Goal: Information Seeking & Learning: Compare options

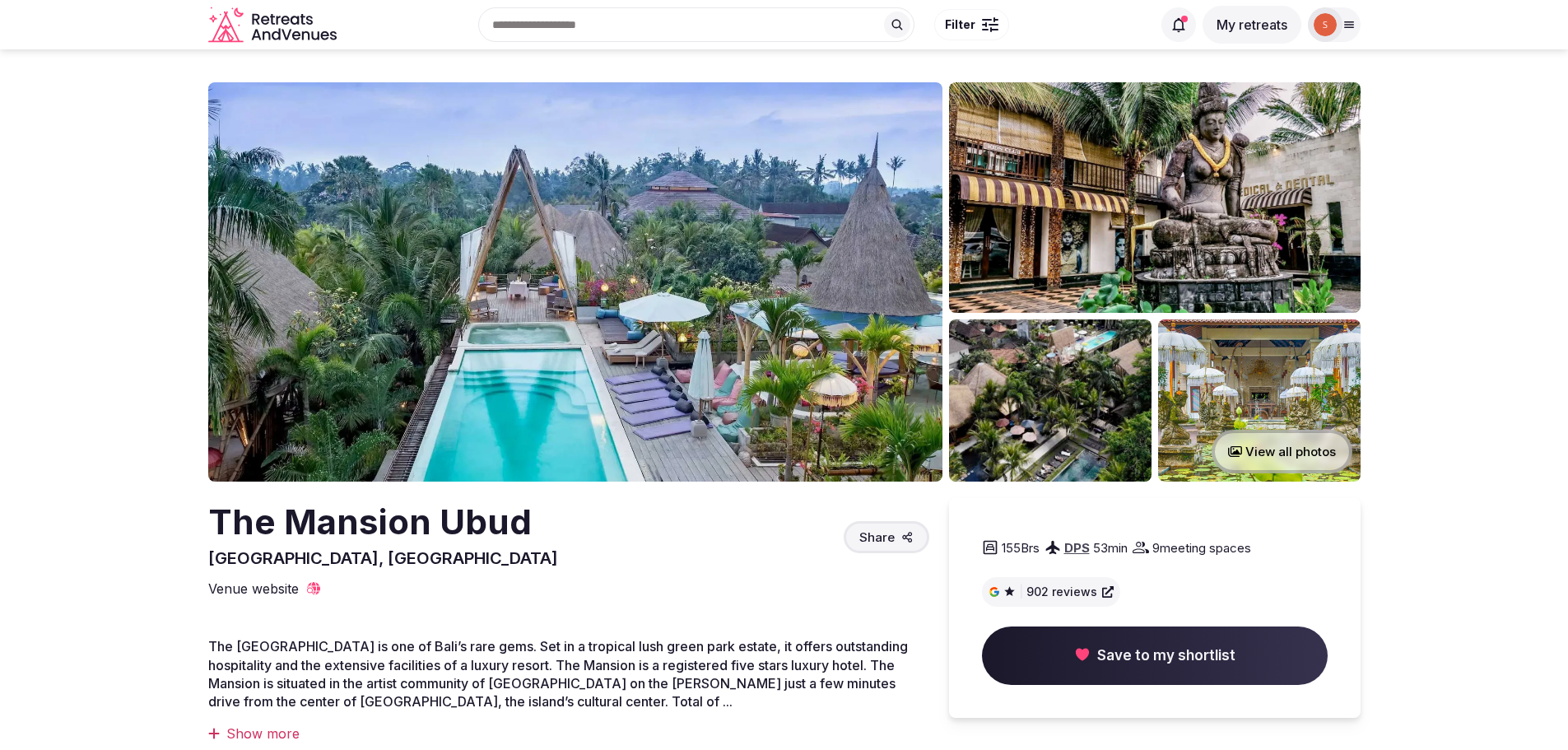
scroll to position [3788, 0]
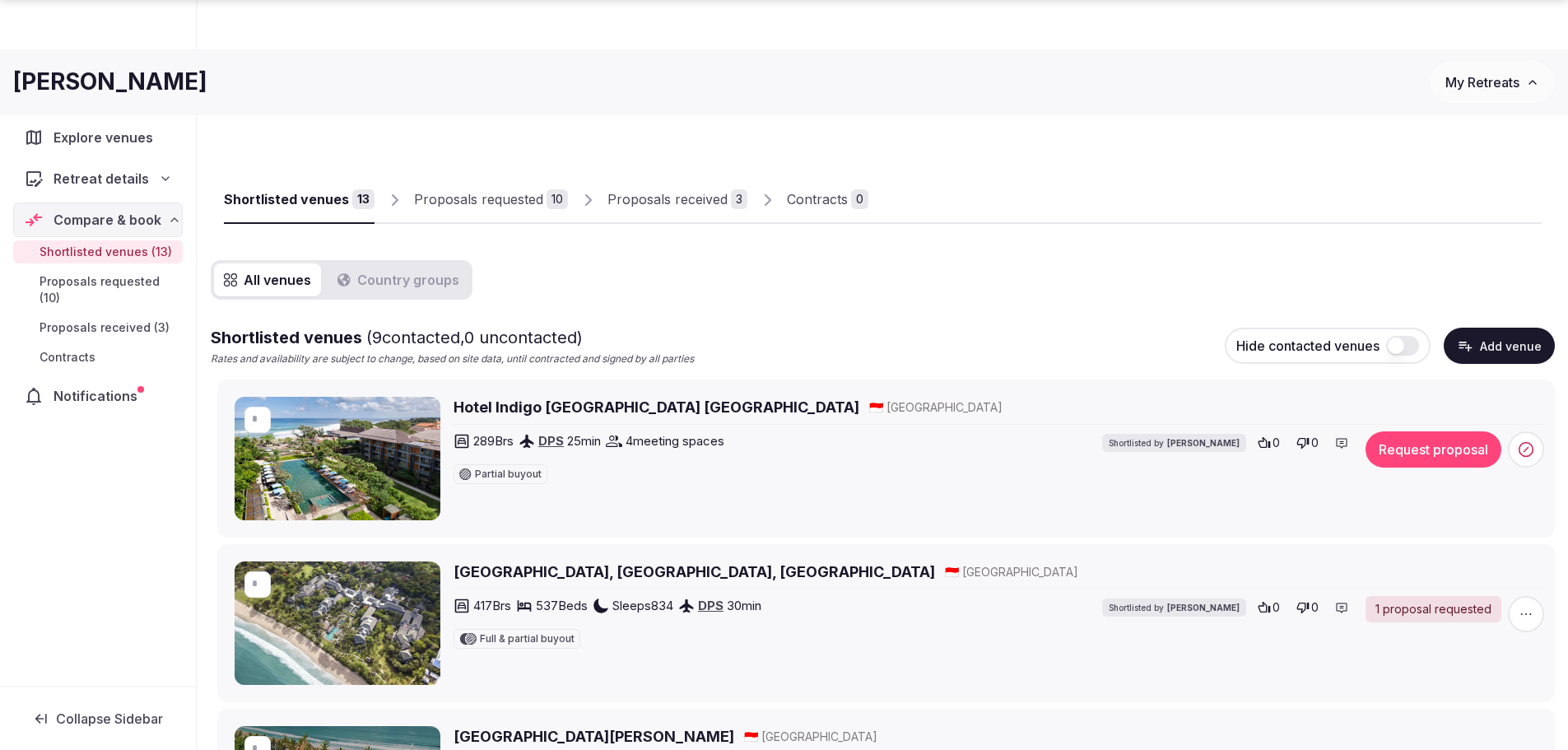
scroll to position [1977, 0]
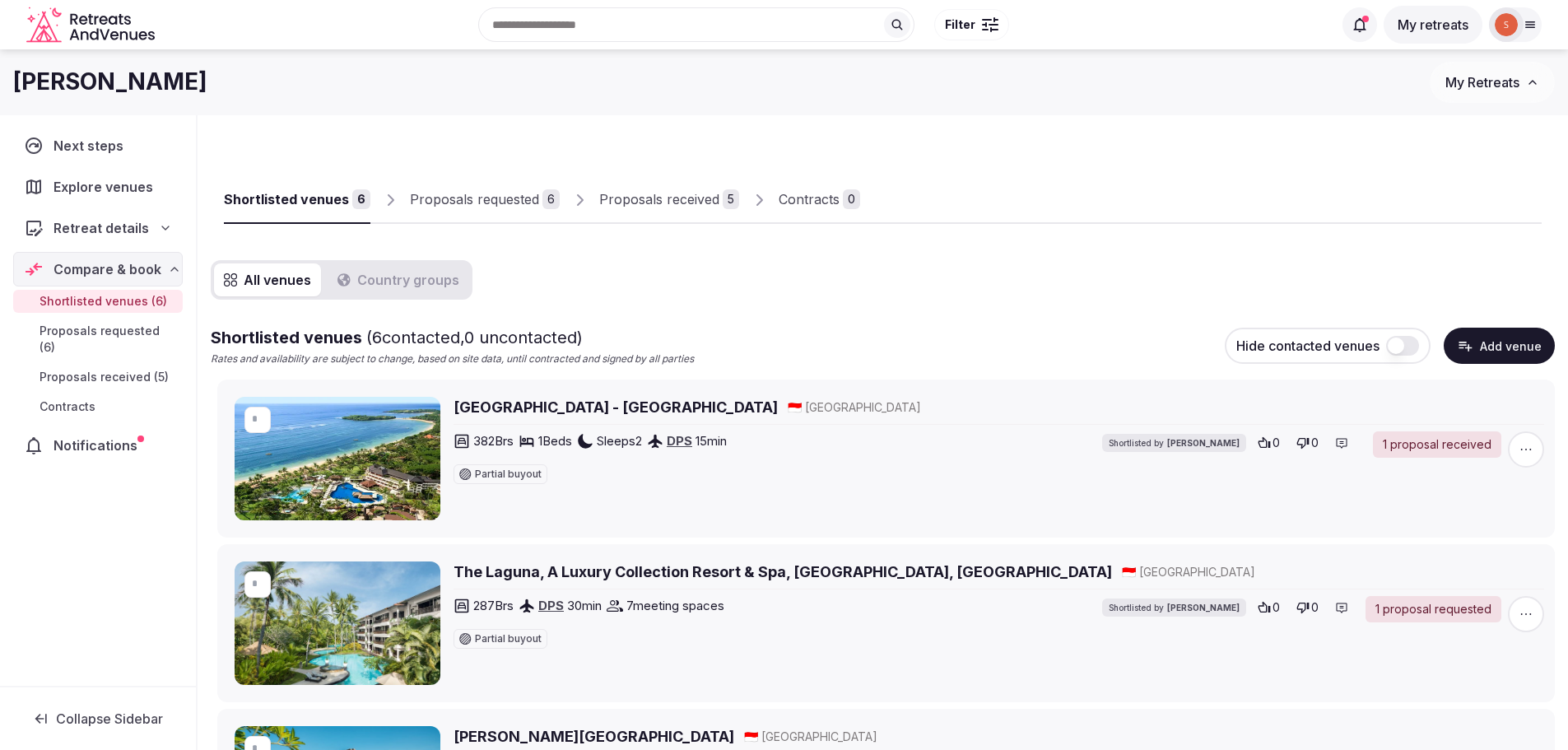
click at [110, 369] on span "Proposals received (5)" at bounding box center [104, 377] width 129 height 17
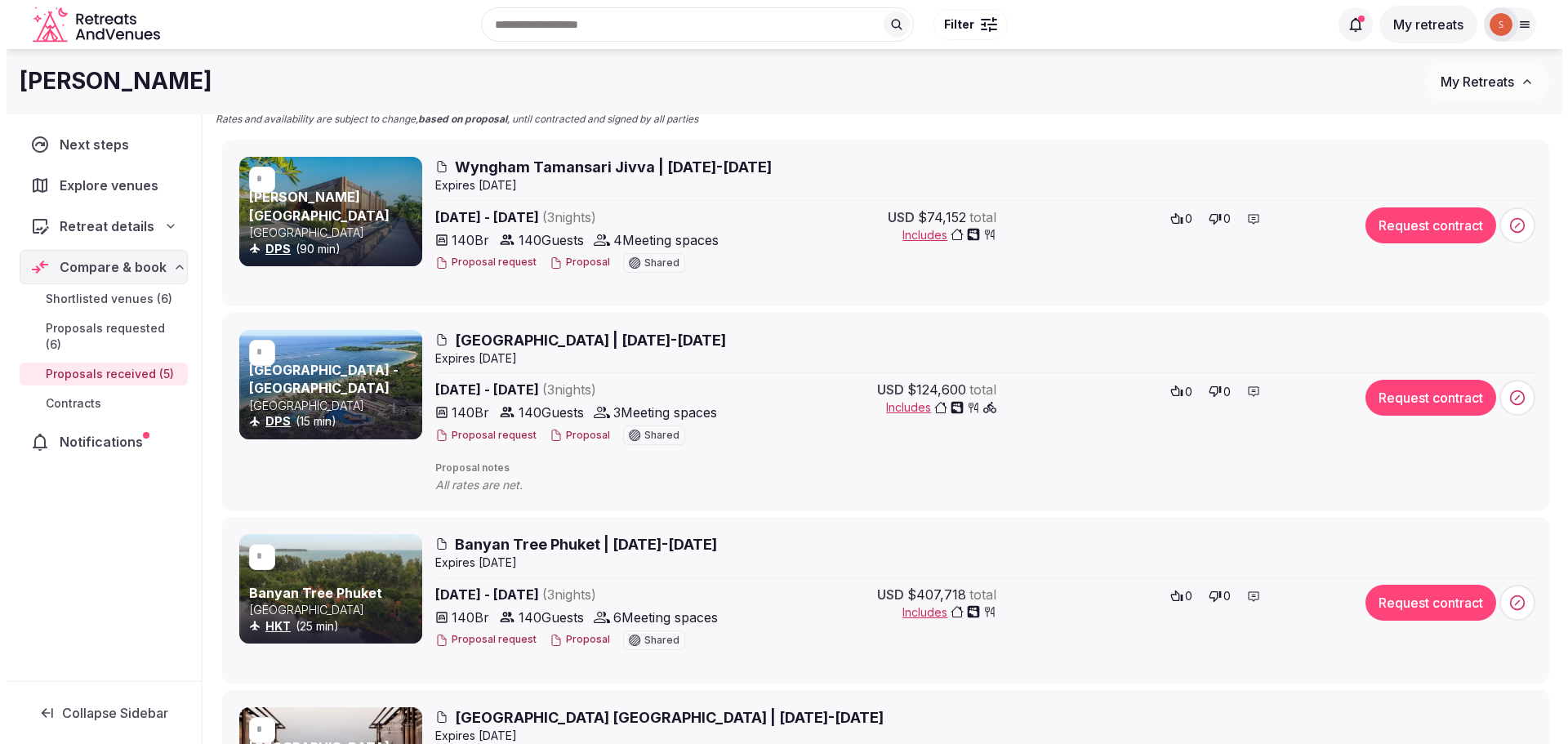
scroll to position [81, 0]
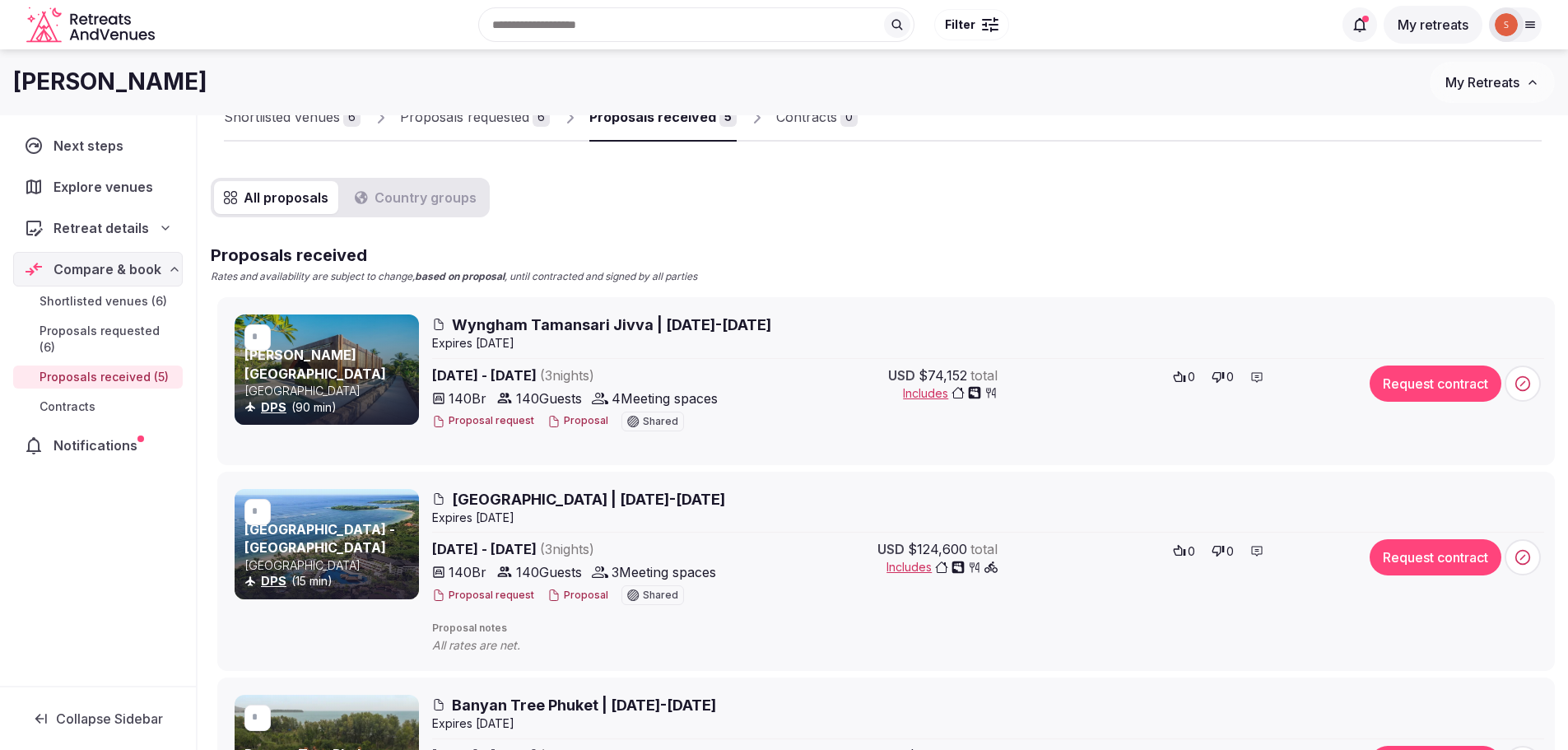
click at [560, 505] on span "Nusa Dua Beach Hotel | 23-26 March 2026" at bounding box center [589, 499] width 273 height 21
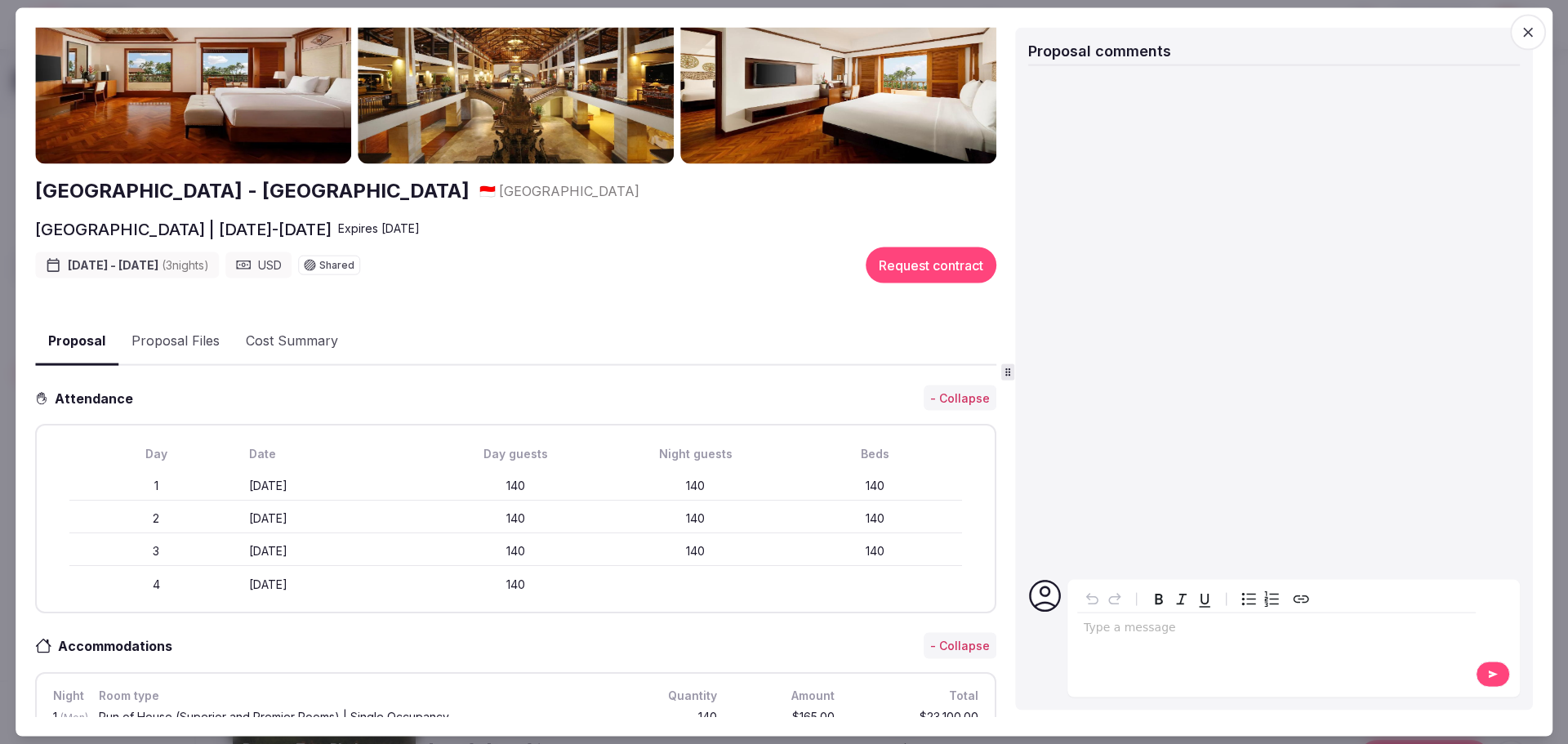
scroll to position [0, 0]
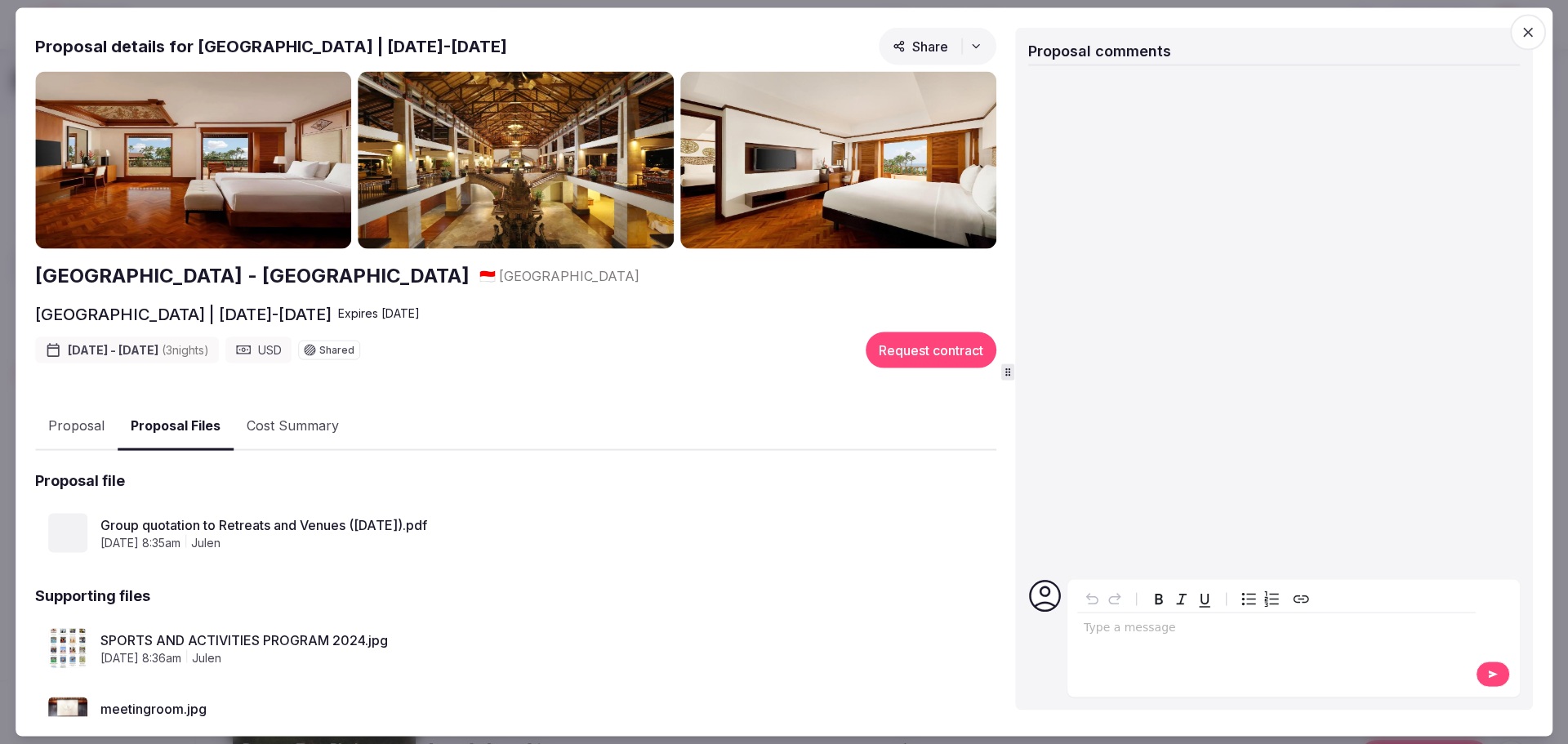
click at [152, 427] on button "Proposal Files" at bounding box center [175, 426] width 116 height 49
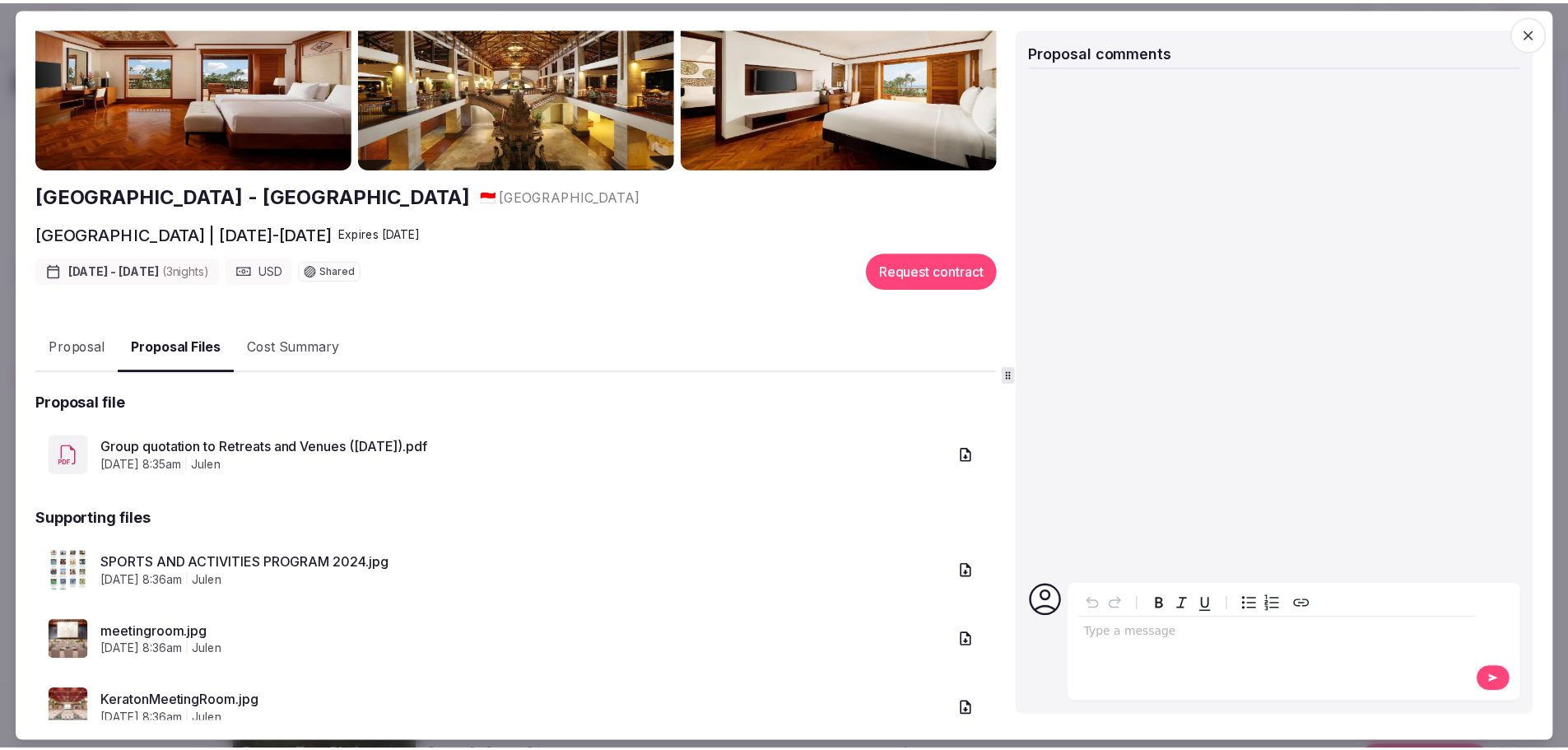
scroll to position [133, 0]
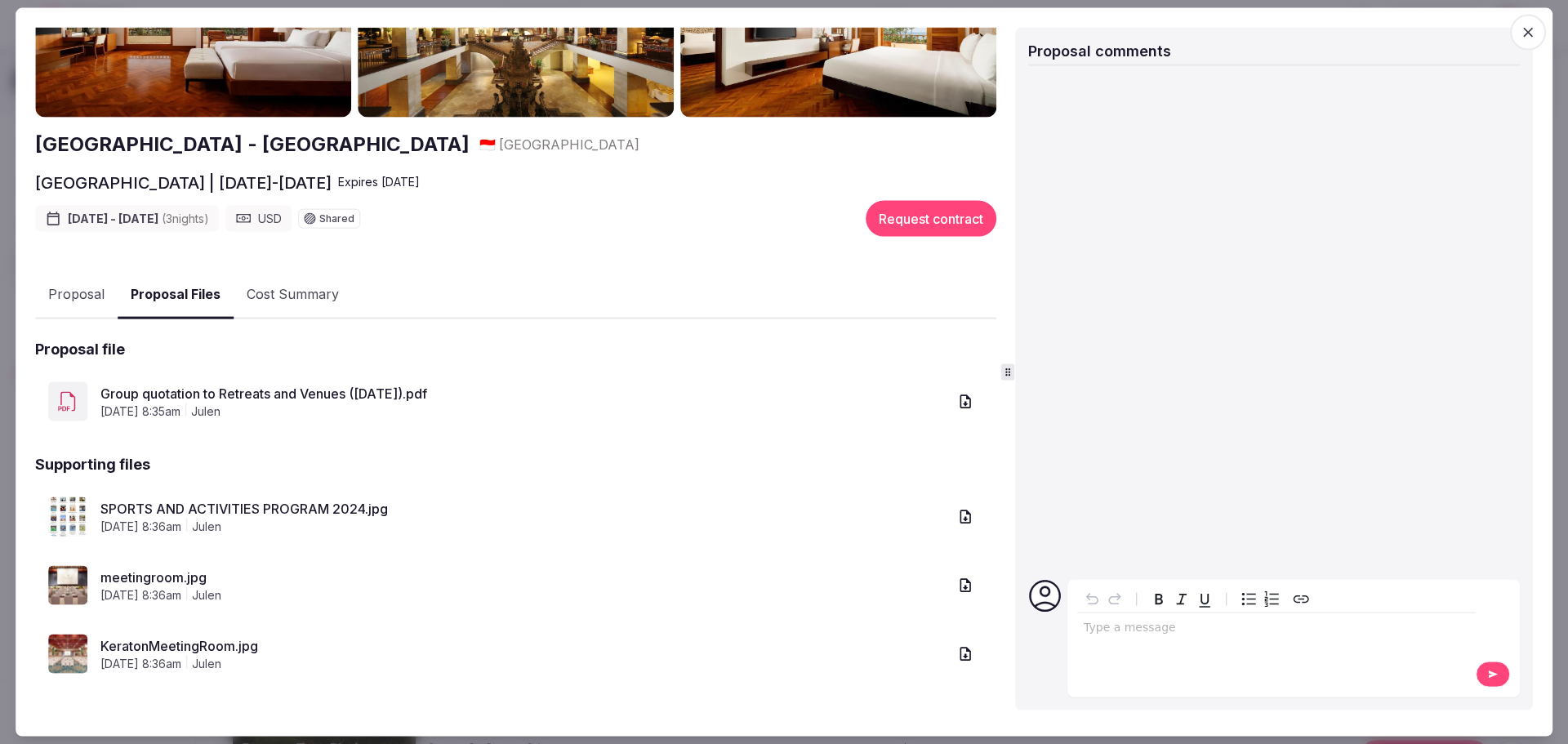
click at [116, 579] on link "meetingroom.jpg" at bounding box center [523, 578] width 846 height 20
click at [145, 646] on link "KeratonMeetingRoom.jpg" at bounding box center [523, 646] width 846 height 20
click at [209, 392] on link "Group quotation to Retreats and Venues (March 2026).pdf" at bounding box center [523, 394] width 846 height 20
click at [1531, 35] on icon "button" at bounding box center [1528, 32] width 10 height 10
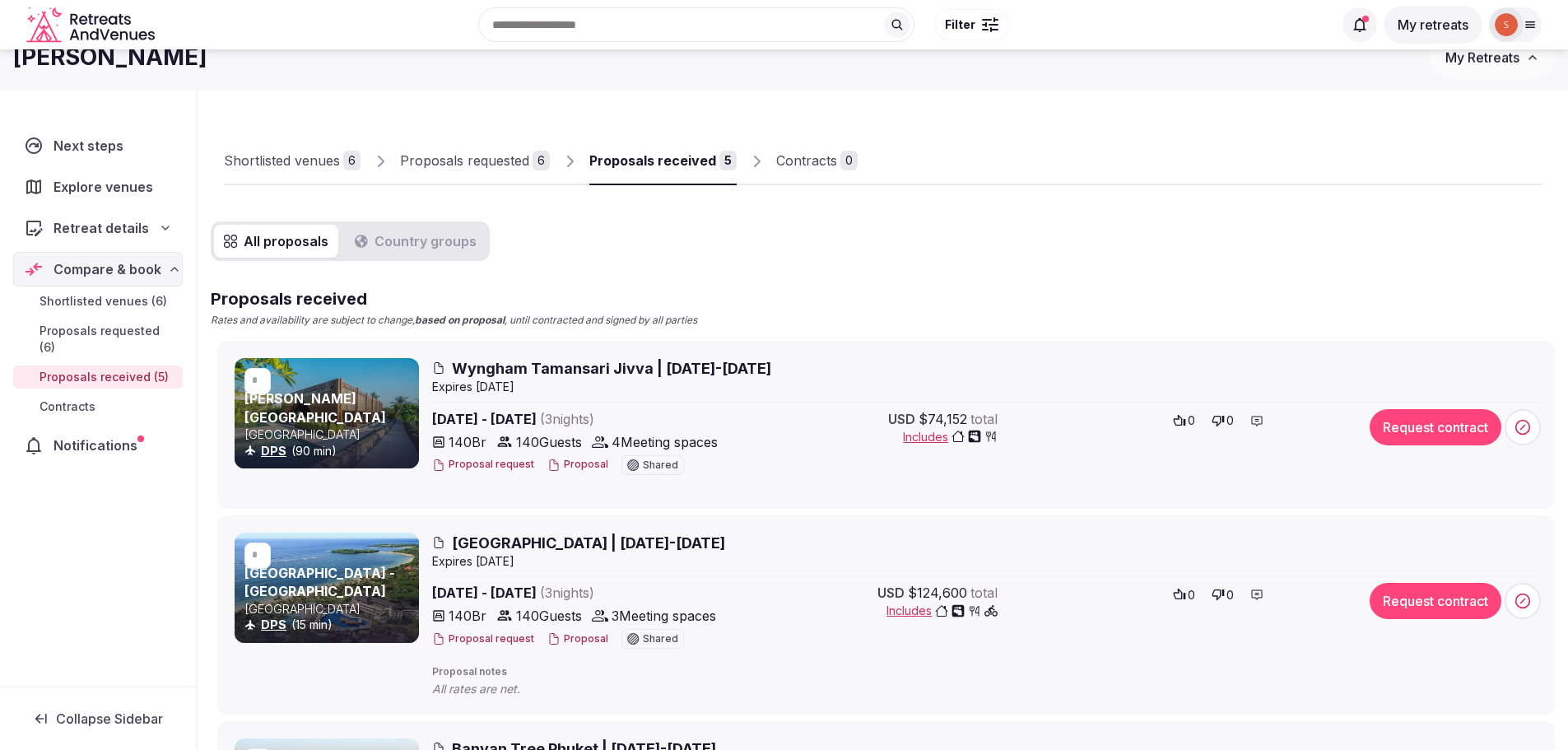
scroll to position [0, 0]
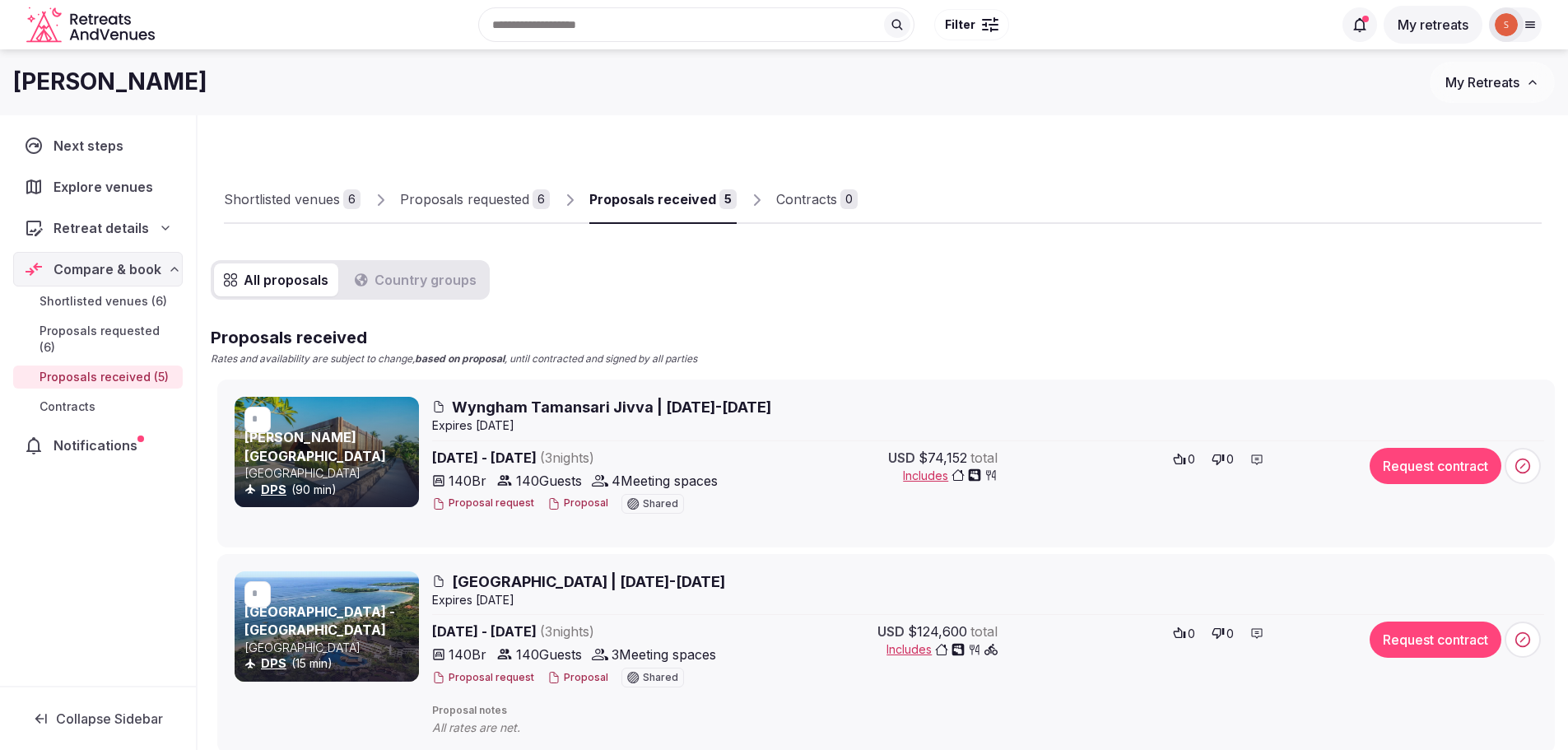
click at [90, 298] on span "Shortlisted venues (6)" at bounding box center [104, 302] width 128 height 17
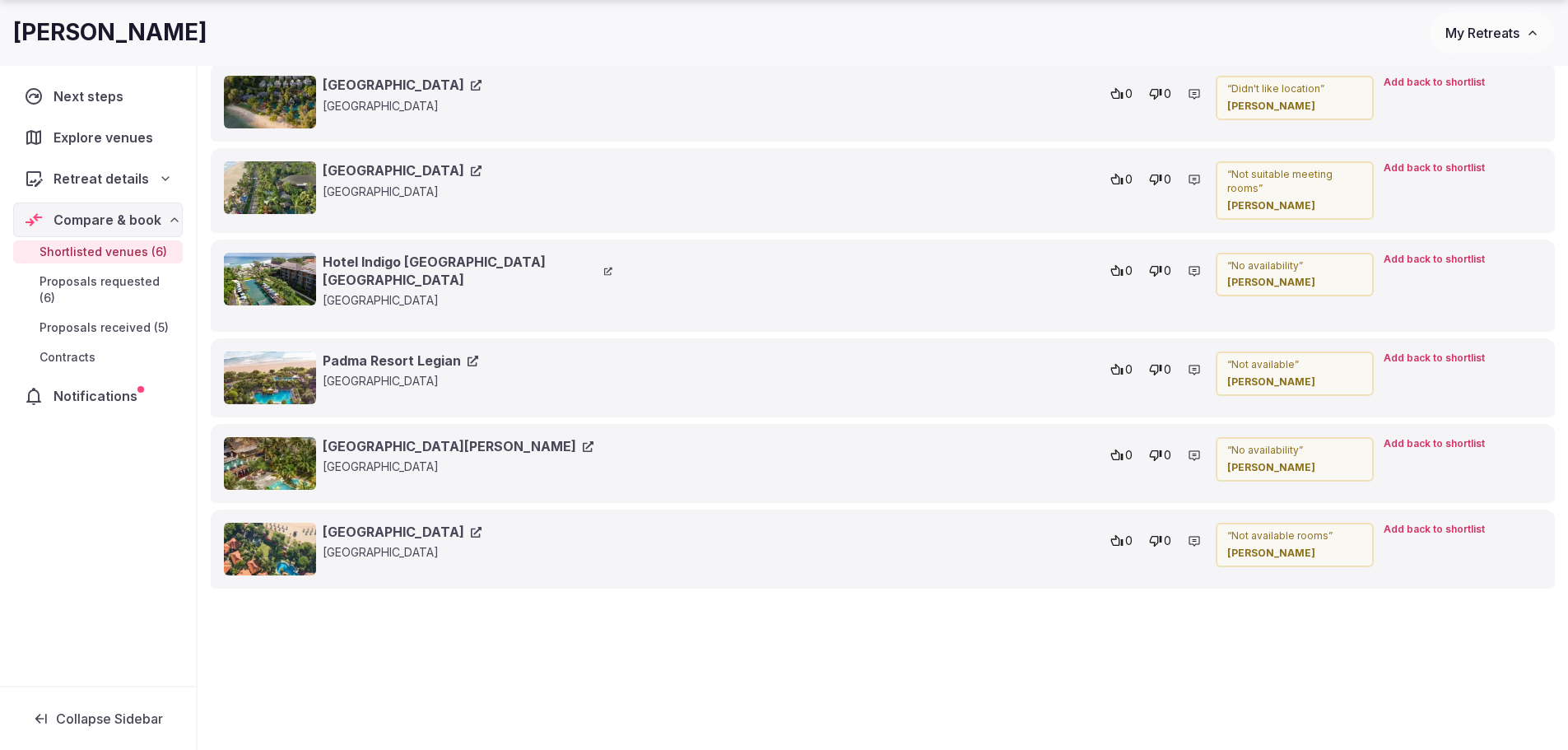
scroll to position [2610, 0]
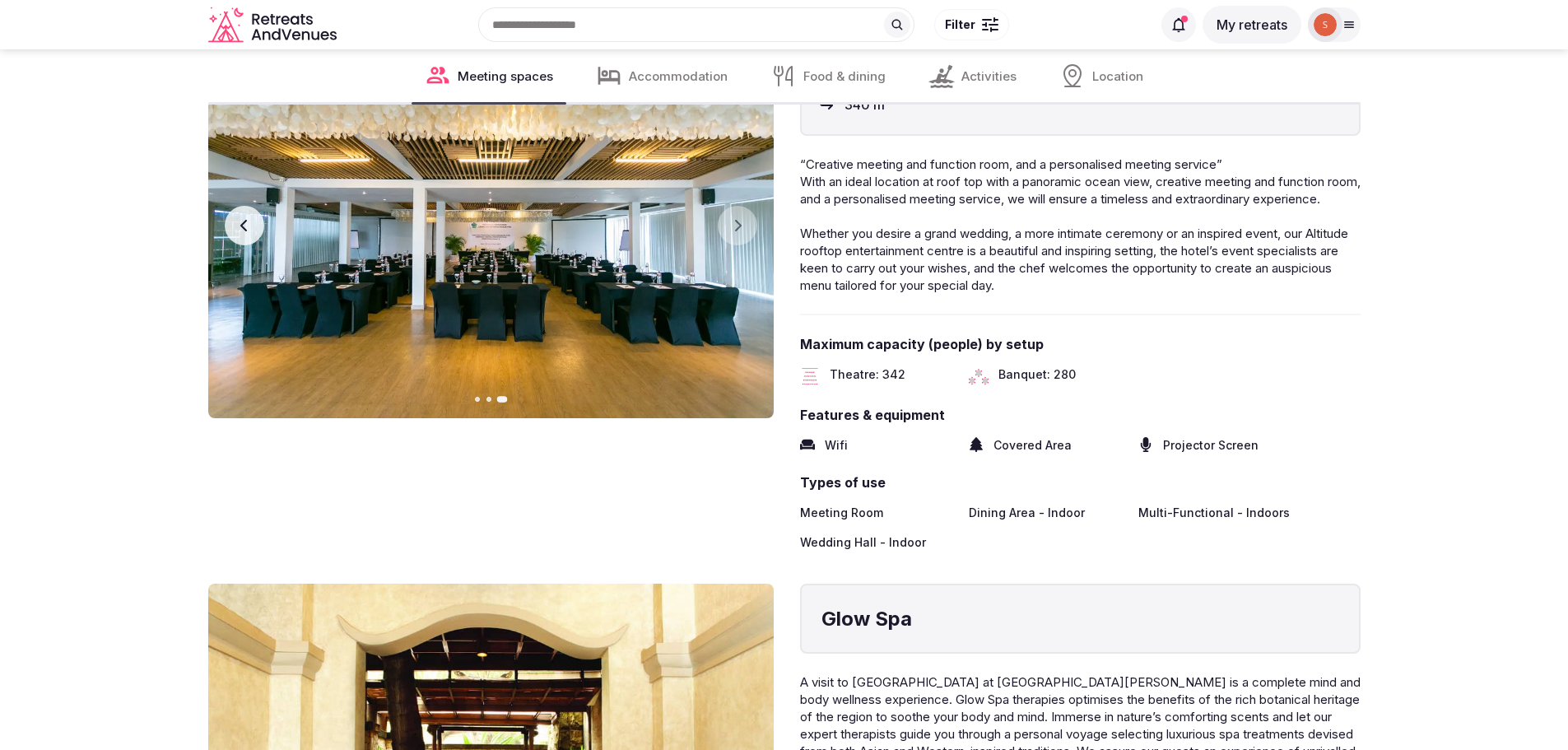
scroll to position [1647, 0]
